Goal: Task Accomplishment & Management: Use online tool/utility

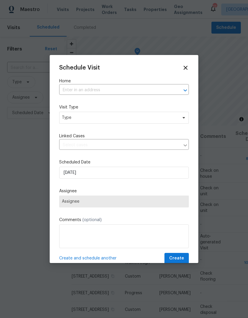
click at [125, 92] on input "text" at bounding box center [115, 90] width 113 height 9
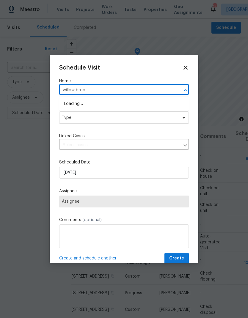
type input "willow broom"
click at [96, 115] on li "[STREET_ADDRESS]" at bounding box center [123, 114] width 129 height 10
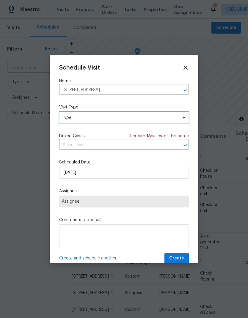
click at [108, 122] on span "Type" at bounding box center [123, 118] width 129 height 12
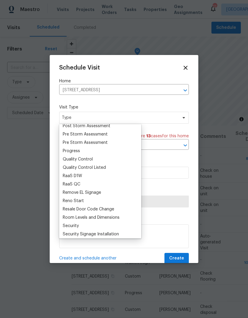
scroll to position [378, 0]
click at [84, 151] on div "Progress" at bounding box center [100, 150] width 78 height 8
click at [77, 153] on div "Progress" at bounding box center [71, 151] width 17 height 6
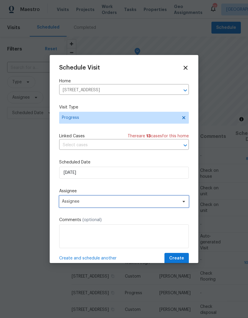
click at [102, 204] on span "Assignee" at bounding box center [120, 201] width 116 height 5
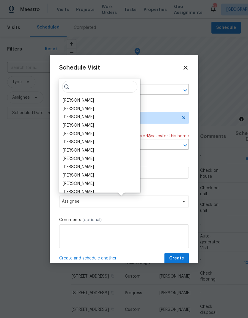
click at [91, 101] on div "[PERSON_NAME]" at bounding box center [78, 100] width 31 height 6
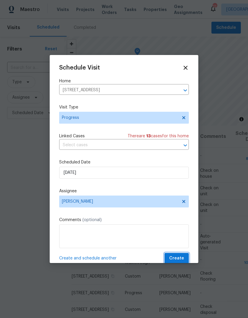
click at [181, 261] on span "Create" at bounding box center [176, 258] width 15 height 7
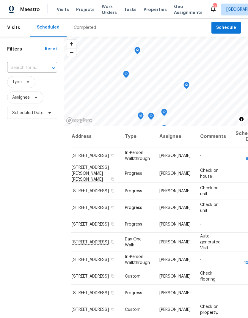
click at [83, 11] on span "Projects" at bounding box center [85, 10] width 18 height 6
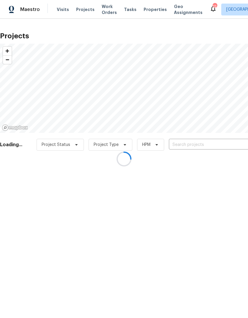
click at [186, 144] on div at bounding box center [124, 159] width 248 height 318
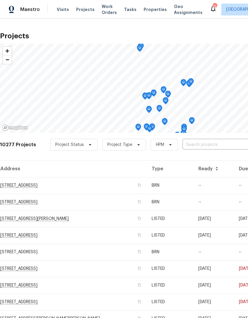
click at [200, 141] on input "text" at bounding box center [216, 144] width 68 height 9
type input "[PERSON_NAME][GEOGRAPHIC_DATA]"
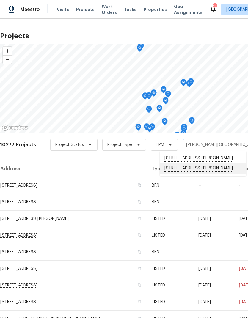
click at [208, 170] on li "[STREET_ADDRESS][PERSON_NAME]" at bounding box center [202, 168] width 86 height 10
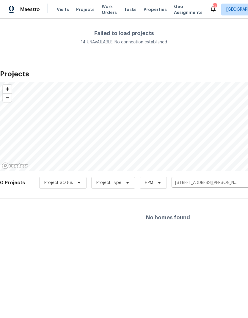
click at [242, 182] on icon "Clear" at bounding box center [245, 183] width 6 height 6
click at [208, 184] on input "text" at bounding box center [205, 182] width 68 height 9
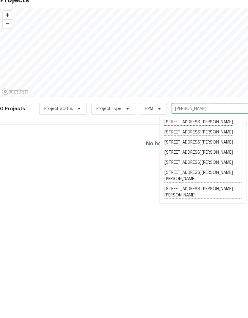
type input "[PERSON_NAME]"
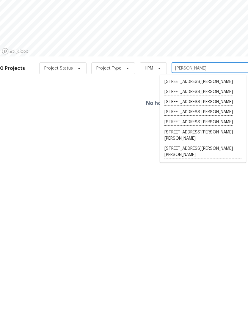
click at [209, 258] on li "[STREET_ADDRESS][PERSON_NAME][PERSON_NAME]" at bounding box center [202, 266] width 86 height 16
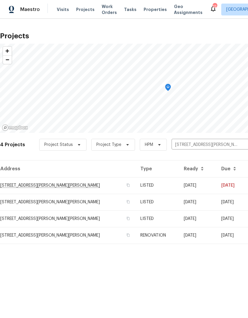
click at [162, 234] on td "RENOVATION" at bounding box center [156, 235] width 43 height 17
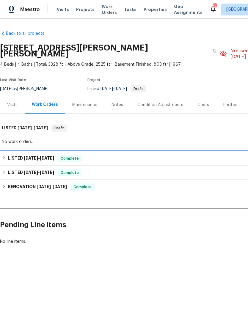
click at [6, 156] on icon at bounding box center [4, 158] width 4 height 4
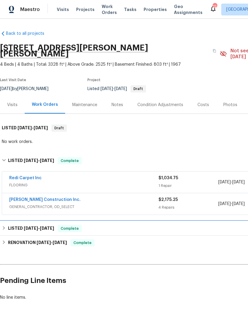
click at [3, 225] on div "LISTED [DATE] - [DATE] Complete" at bounding box center [168, 228] width 332 height 7
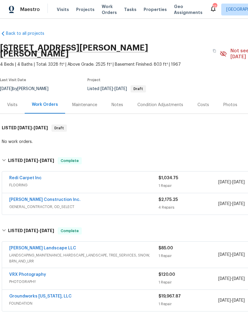
click at [81, 11] on span "Projects" at bounding box center [85, 10] width 18 height 6
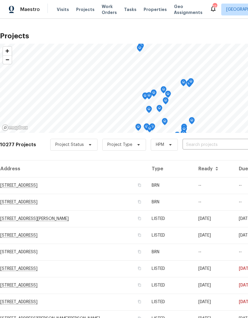
click at [151, 12] on span "Properties" at bounding box center [154, 10] width 23 height 6
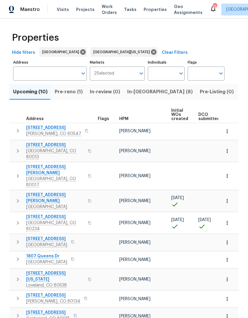
click at [133, 97] on button "In-[GEOGRAPHIC_DATA] (8)" at bounding box center [160, 91] width 72 height 15
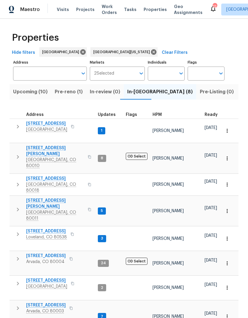
click at [154, 116] on span "HPM" at bounding box center [156, 115] width 9 height 4
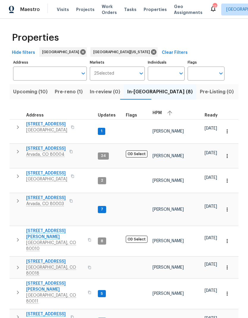
click at [58, 170] on span "[STREET_ADDRESS]" at bounding box center [46, 173] width 41 height 6
click at [151, 12] on span "Properties" at bounding box center [154, 10] width 23 height 6
click at [65, 89] on span "Pre-reno (1)" at bounding box center [69, 92] width 28 height 8
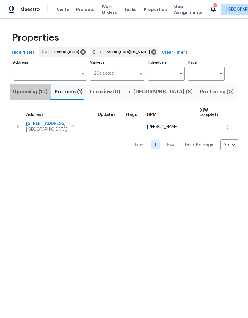
click at [28, 91] on span "Upcoming (10)" at bounding box center [30, 92] width 34 height 8
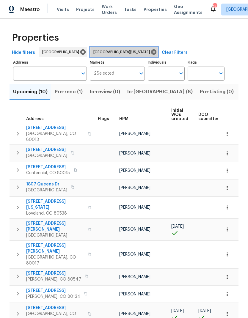
click at [151, 53] on icon at bounding box center [153, 51] width 5 height 5
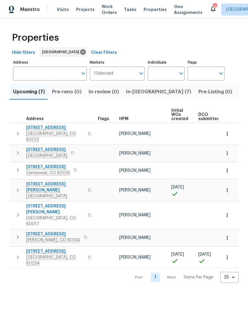
click at [129, 119] on div "HPM" at bounding box center [142, 119] width 47 height 4
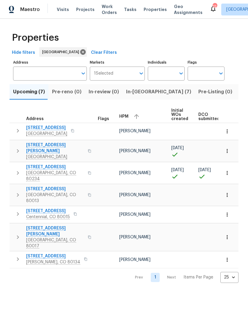
click at [44, 126] on span "[STREET_ADDRESS]" at bounding box center [46, 128] width 41 height 6
click at [62, 11] on span "Visits" at bounding box center [63, 10] width 12 height 6
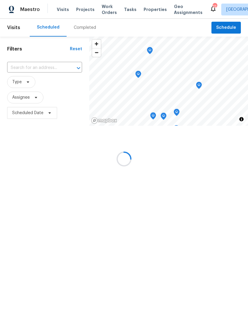
click at [34, 67] on div at bounding box center [124, 159] width 248 height 318
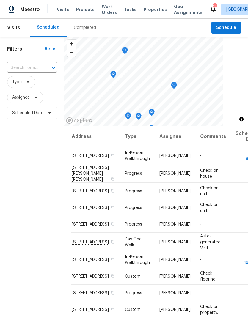
click at [29, 64] on input "text" at bounding box center [23, 67] width 33 height 9
type input "8090"
click at [28, 85] on li "[STREET_ADDRESS]" at bounding box center [32, 82] width 50 height 10
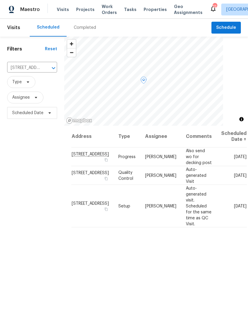
click at [0, 0] on icon at bounding box center [0, 0] width 0 height 0
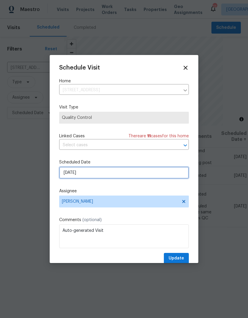
click at [107, 172] on input "[DATE]" at bounding box center [123, 173] width 129 height 12
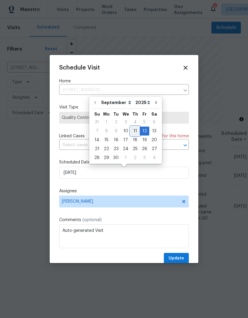
click at [135, 132] on div "11" at bounding box center [134, 131] width 9 height 8
type input "[DATE]"
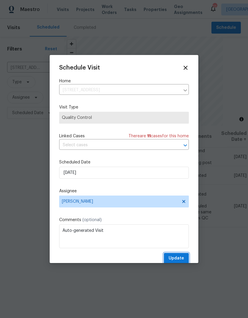
click at [176, 259] on span "Update" at bounding box center [175, 258] width 15 height 7
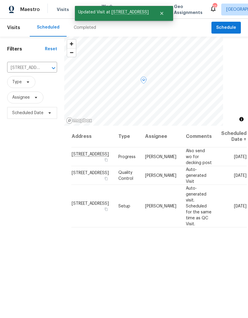
click at [0, 0] on icon at bounding box center [0, 0] width 0 height 0
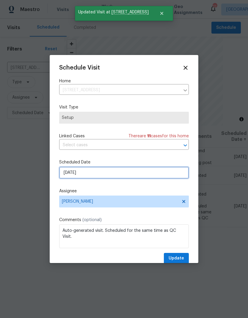
click at [125, 174] on input "[DATE]" at bounding box center [123, 173] width 129 height 12
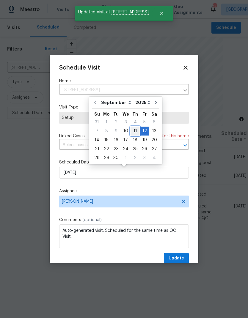
click at [135, 132] on div "11" at bounding box center [134, 131] width 9 height 8
type input "[DATE]"
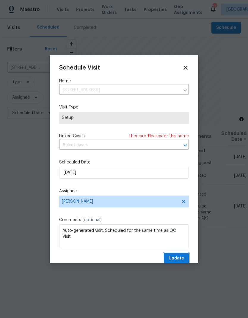
click at [180, 258] on span "Update" at bounding box center [175, 258] width 15 height 7
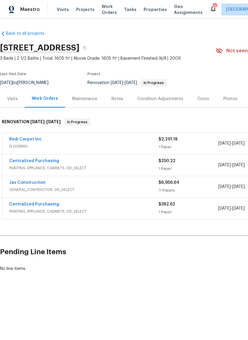
click at [25, 182] on link "Jav Construction" at bounding box center [27, 183] width 36 height 4
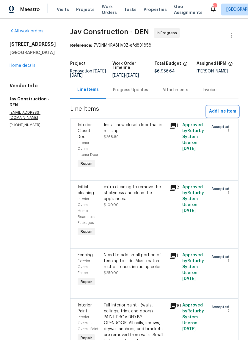
click at [222, 113] on span "Add line item" at bounding box center [222, 111] width 27 height 7
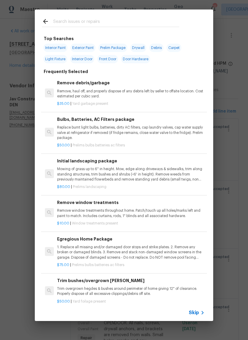
click at [197, 313] on span "Skip" at bounding box center [194, 313] width 10 height 6
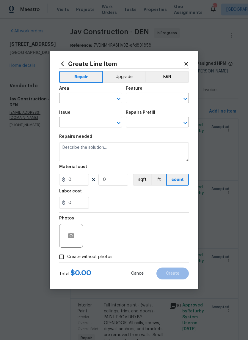
click at [124, 71] on button "Upgrade" at bounding box center [124, 77] width 42 height 12
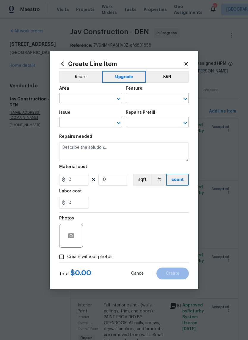
click at [87, 100] on input "text" at bounding box center [82, 98] width 46 height 9
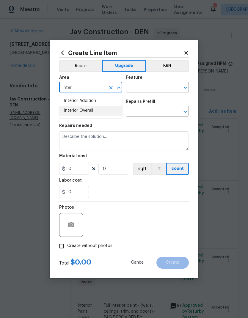
click at [88, 109] on li "Interior Overall" at bounding box center [90, 111] width 63 height 10
type input "Interior Overall"
click at [143, 88] on input "text" at bounding box center [149, 87] width 46 height 9
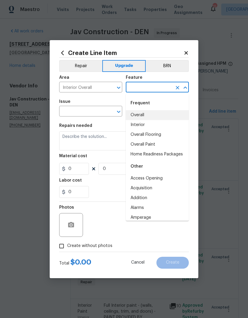
click at [147, 115] on li "Overall" at bounding box center [157, 115] width 63 height 10
type input "Overall"
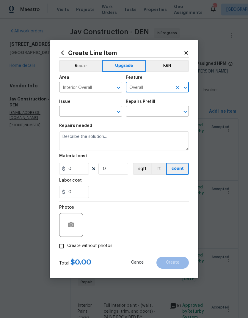
click at [95, 114] on input "text" at bounding box center [82, 111] width 46 height 9
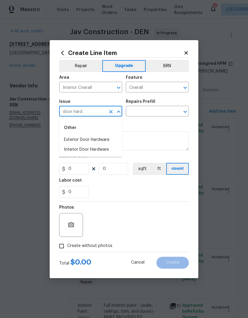
click at [102, 136] on li "Exterior Door Hardware" at bounding box center [90, 140] width 63 height 10
type input "Exterior Door Hardware"
click at [146, 113] on input "text" at bounding box center [149, 111] width 46 height 9
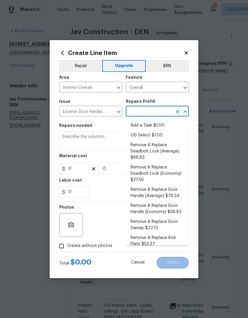
click at [157, 125] on li "Add a Task $1.00" at bounding box center [157, 126] width 63 height 10
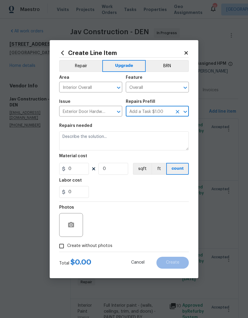
type input "Add a Task $1.00"
type input "Interior Door"
type textarea "HPM to detail"
type input "1"
type input "Add a Task $1.00"
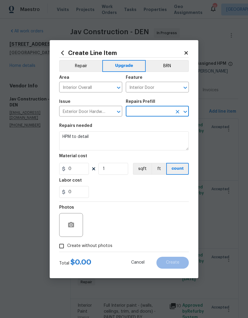
type input "1"
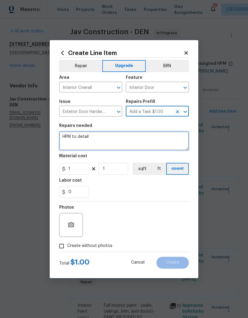
click at [96, 140] on textarea "HPM to detail" at bounding box center [123, 140] width 129 height 19
click at [96, 139] on textarea "HPM to detail" at bounding box center [123, 140] width 129 height 19
click at [95, 139] on textarea "HPM to detail" at bounding box center [123, 140] width 129 height 19
click at [110, 138] on textarea "HPM to detail" at bounding box center [123, 140] width 129 height 19
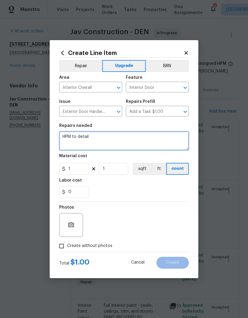
click at [110, 138] on textarea "HPM to detail" at bounding box center [123, 140] width 129 height 19
click at [112, 136] on textarea "HPM to detail" at bounding box center [123, 140] width 129 height 19
click at [111, 136] on textarea "HPM to detail" at bounding box center [123, 140] width 129 height 19
type textarea "H"
type textarea "Replace front door hardware with brushed nickel kwikset. Hinges too"
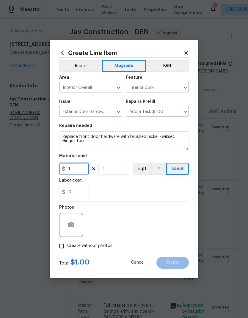
click at [76, 170] on input "1" at bounding box center [74, 169] width 30 height 12
type input "200"
click at [148, 188] on div "0" at bounding box center [123, 192] width 129 height 12
click at [59, 247] on input "Create without photos" at bounding box center [61, 245] width 11 height 11
checkbox input "true"
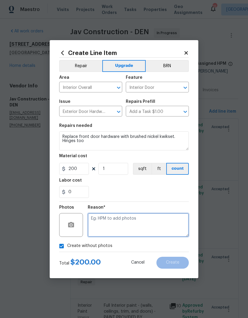
click at [155, 229] on textarea at bounding box center [138, 225] width 101 height 24
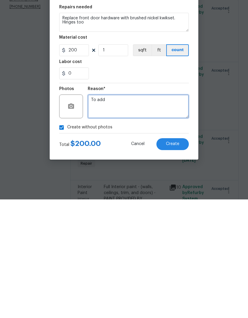
type textarea "To add"
click at [176, 260] on span "Create" at bounding box center [172, 262] width 13 height 4
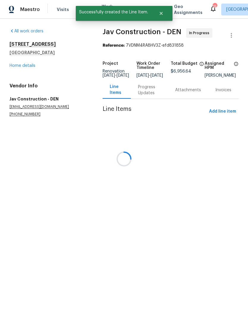
scroll to position [0, 0]
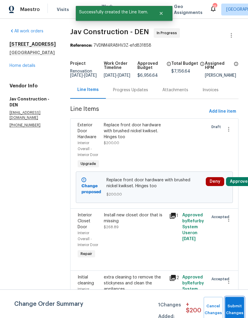
click at [232, 306] on button "Submit Changes" at bounding box center [234, 310] width 19 height 26
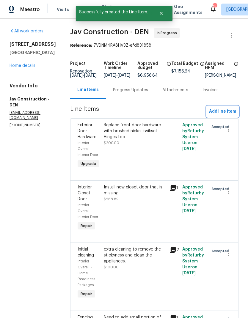
click at [222, 115] on span "Add line item" at bounding box center [222, 111] width 27 height 7
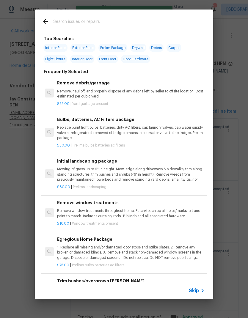
click at [197, 290] on span "Skip" at bounding box center [194, 290] width 10 height 6
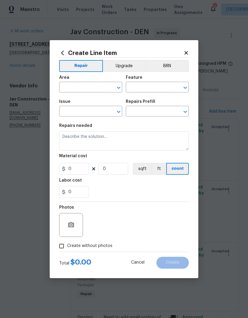
click at [121, 70] on button "Upgrade" at bounding box center [124, 66] width 42 height 12
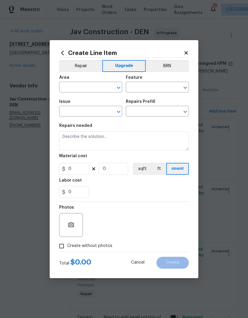
click at [104, 88] on input "text" at bounding box center [82, 87] width 46 height 9
click at [90, 112] on li "Interior Overall" at bounding box center [90, 111] width 63 height 10
type input "Interior Overall"
click at [146, 88] on input "text" at bounding box center [149, 87] width 46 height 9
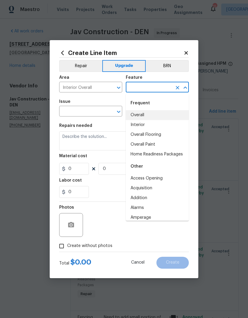
click at [147, 116] on li "Overall" at bounding box center [157, 115] width 63 height 10
type input "Overall"
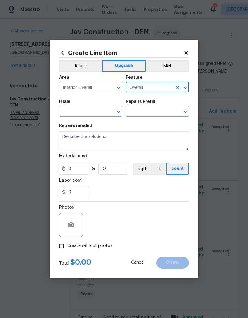
click at [94, 111] on input "text" at bounding box center [82, 111] width 46 height 9
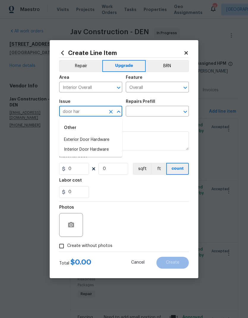
click at [102, 151] on li "Interior Door Hardware" at bounding box center [90, 150] width 63 height 10
type input "Interior Door Hardware"
click at [161, 112] on input "text" at bounding box center [149, 111] width 46 height 9
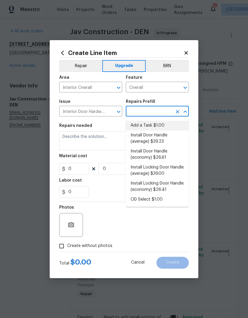
click at [157, 127] on li "Add a Task $1.00" at bounding box center [157, 126] width 63 height 10
type input "Add a Task $1.00"
type input "Interior Door"
type textarea "HPM to detail"
type input "1"
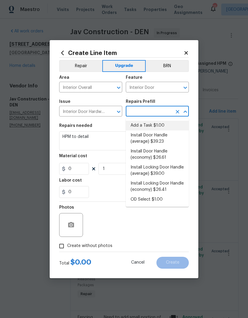
type input "Add a Task $1.00"
type input "1"
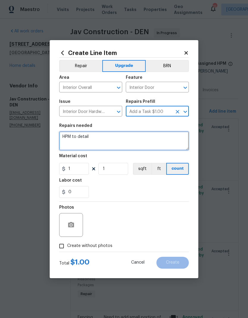
click at [95, 140] on textarea "HPM to detail" at bounding box center [123, 140] width 129 height 19
click at [100, 138] on textarea "HPM to detail" at bounding box center [123, 140] width 129 height 19
type textarea "H"
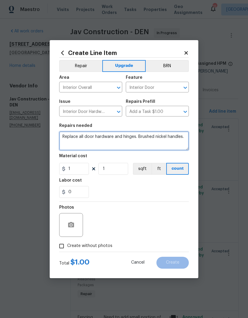
type textarea "Replace all door hardware and hinges. Brushed nickel handles."
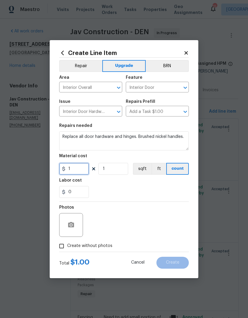
click at [72, 171] on input "1" at bounding box center [74, 169] width 30 height 12
type input "55"
click at [120, 169] on input "1" at bounding box center [113, 169] width 30 height 12
type input "15"
click at [150, 184] on div "Labor cost" at bounding box center [123, 182] width 129 height 8
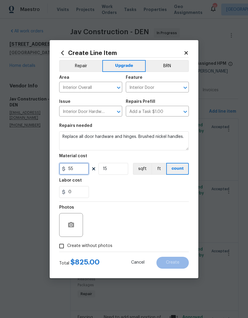
click at [79, 169] on input "55" at bounding box center [74, 169] width 30 height 12
click at [148, 188] on div "0" at bounding box center [123, 192] width 129 height 12
click at [77, 169] on input "50" at bounding box center [74, 169] width 30 height 12
type input "55"
click at [144, 191] on div "0" at bounding box center [123, 192] width 129 height 12
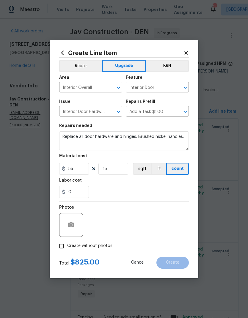
click at [59, 249] on input "Create without photos" at bounding box center [61, 245] width 11 height 11
checkbox input "true"
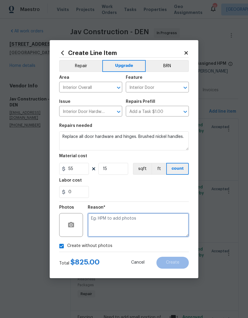
click at [153, 224] on textarea at bounding box center [138, 225] width 101 height 24
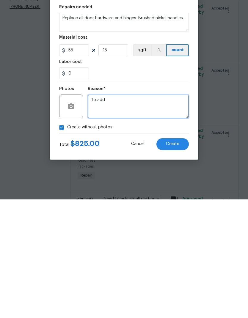
type textarea "To add"
click at [173, 260] on span "Create" at bounding box center [172, 262] width 13 height 4
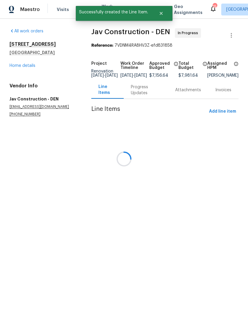
scroll to position [0, 0]
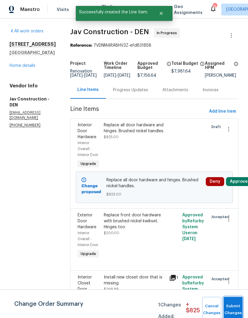
click at [232, 303] on button "Submit Changes" at bounding box center [232, 310] width 19 height 26
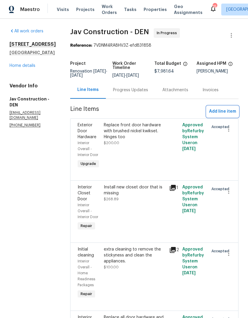
click at [227, 113] on span "Add line item" at bounding box center [222, 111] width 27 height 7
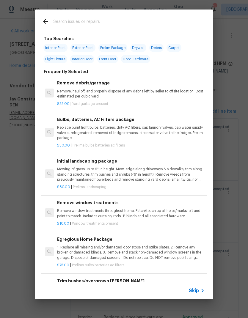
click at [199, 291] on icon at bounding box center [202, 290] width 7 height 7
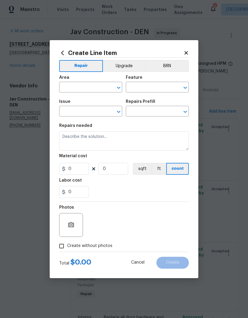
click at [128, 64] on button "Upgrade" at bounding box center [124, 66] width 42 height 12
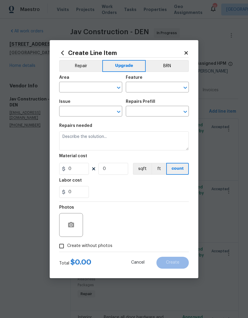
click at [99, 89] on input "text" at bounding box center [82, 87] width 46 height 9
click at [87, 110] on li "Interior Overall" at bounding box center [90, 111] width 63 height 10
type input "Interior Overall"
click at [151, 88] on input "text" at bounding box center [149, 87] width 46 height 9
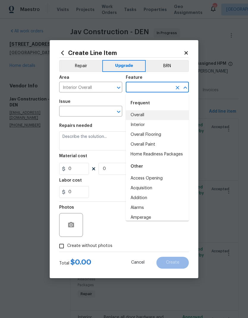
click at [147, 116] on li "Overall" at bounding box center [157, 115] width 63 height 10
type input "Overall"
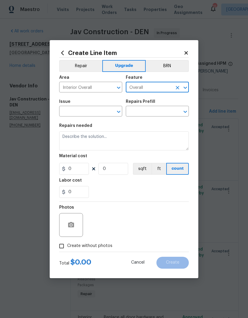
click at [94, 113] on input "text" at bounding box center [82, 111] width 46 height 9
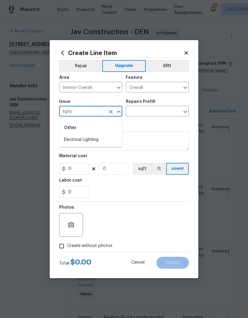
click at [92, 142] on li "Electrical Lighting" at bounding box center [90, 140] width 63 height 10
type input "Electrical Lighting"
click at [149, 112] on input "text" at bounding box center [149, 111] width 46 height 9
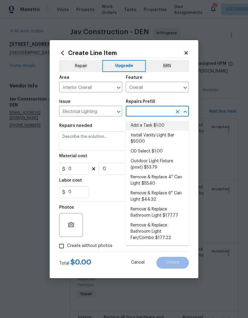
click at [158, 126] on li "Add a Task $1.00" at bounding box center [157, 126] width 63 height 10
type input "Add a Task $1.00"
type textarea "HPM to detail"
type input "1"
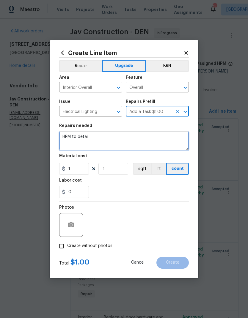
click at [98, 139] on textarea "HPM to detail" at bounding box center [123, 140] width 129 height 19
type textarea "H"
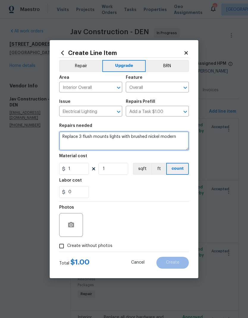
type textarea "Replace 3 flush mounts lights with brushed nickel modern"
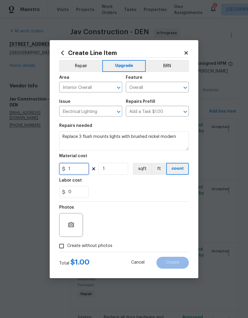
click at [74, 170] on input "1" at bounding box center [74, 169] width 30 height 12
type input "65"
click at [126, 170] on input "1" at bounding box center [113, 169] width 30 height 12
type input "3"
click at [147, 183] on div "Labor cost" at bounding box center [123, 182] width 129 height 8
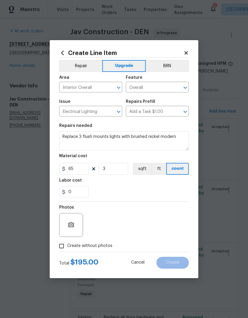
click at [60, 247] on input "Create without photos" at bounding box center [61, 245] width 11 height 11
checkbox input "true"
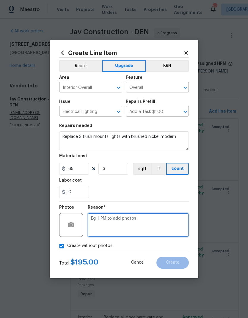
click at [157, 228] on textarea at bounding box center [138, 225] width 101 height 24
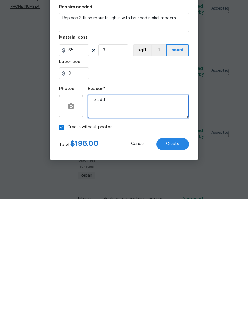
type textarea "To add"
click at [180, 257] on button "Create" at bounding box center [172, 263] width 32 height 12
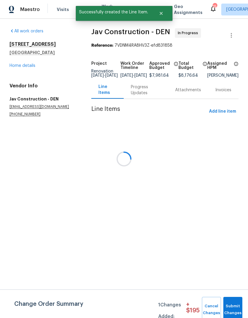
scroll to position [0, 0]
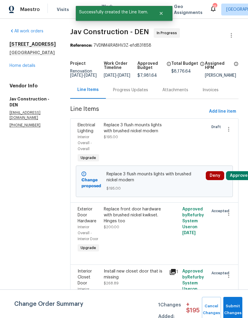
click at [232, 305] on button "Submit Changes" at bounding box center [232, 310] width 19 height 26
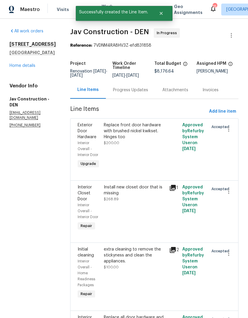
click at [26, 68] on link "Home details" at bounding box center [23, 66] width 26 height 4
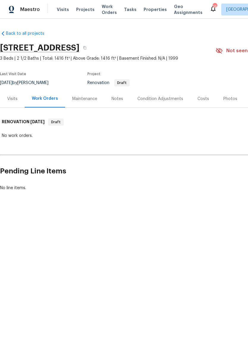
click at [117, 102] on div "Notes" at bounding box center [117, 99] width 26 height 18
